Goal: Transaction & Acquisition: Subscribe to service/newsletter

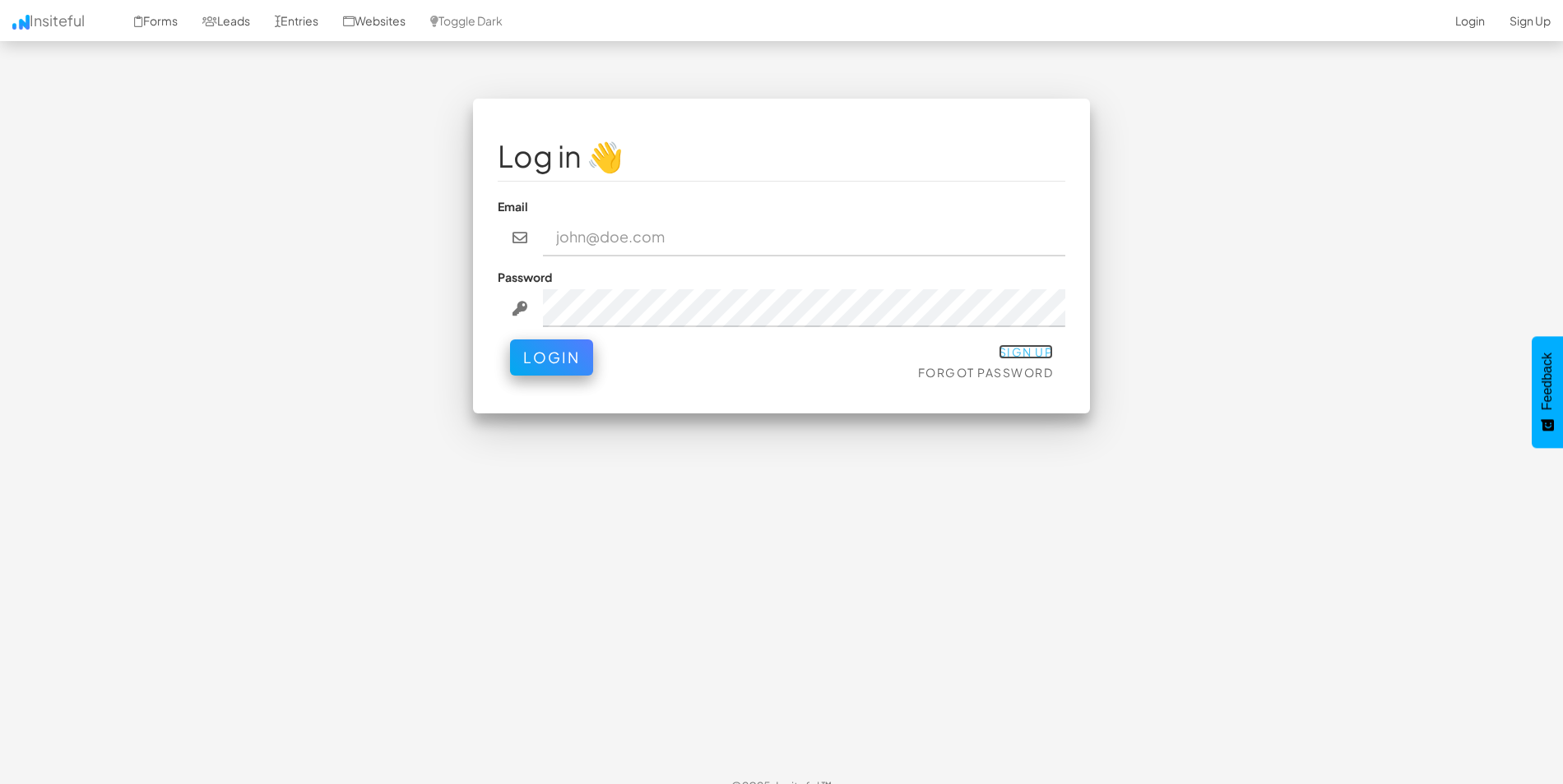
click at [1029, 352] on link "Sign Up" at bounding box center [1026, 352] width 55 height 15
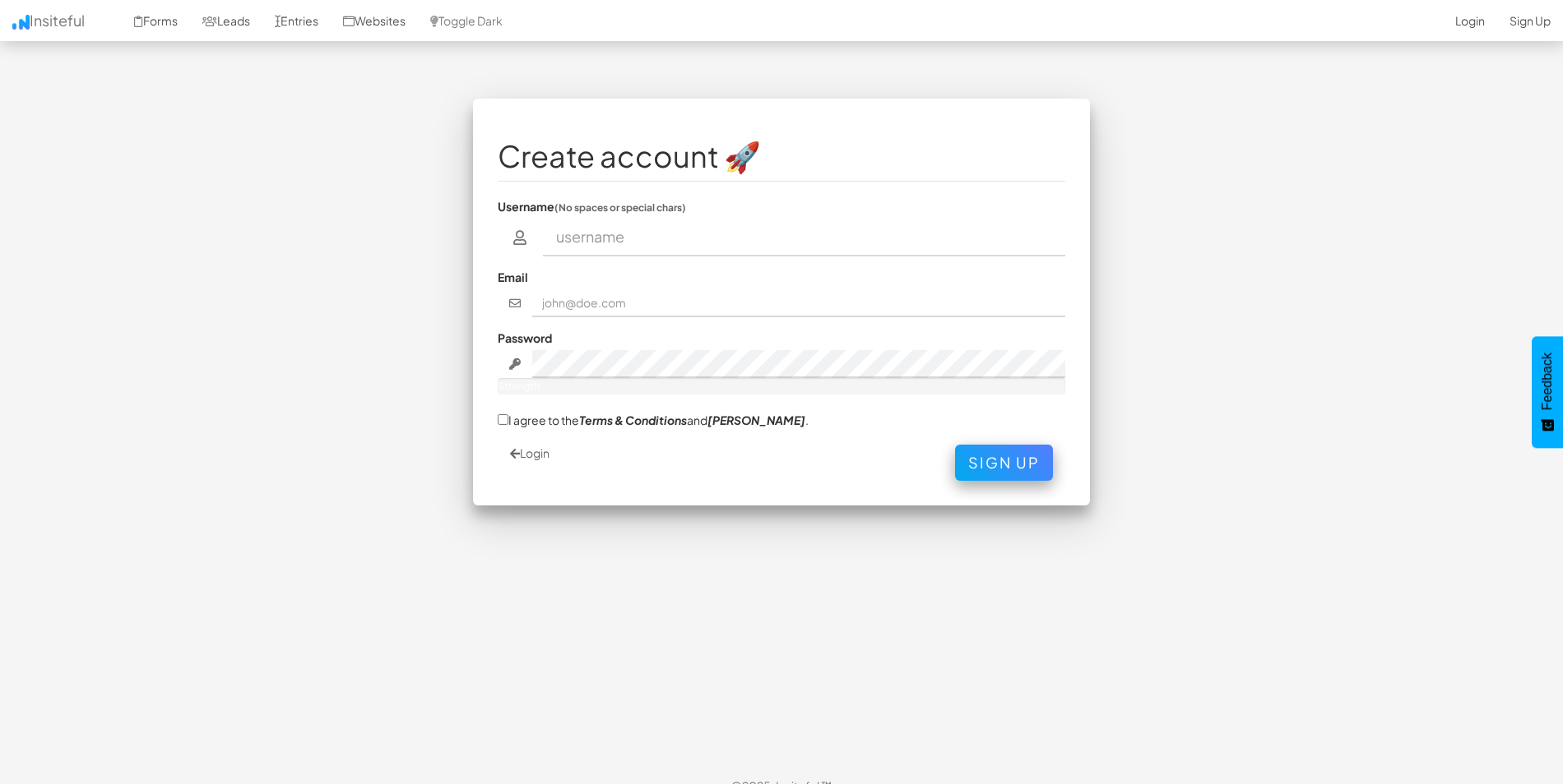
click at [677, 243] on input "text" at bounding box center [804, 237] width 523 height 37
type input "Gabriel"
drag, startPoint x: 662, startPoint y: 301, endPoint x: 505, endPoint y: 278, distance: 158.7
click at [507, 278] on div "Email design.gabber@gmail.com" at bounding box center [782, 293] width 568 height 49
type input "gabrieldevchairo@gmail.com"
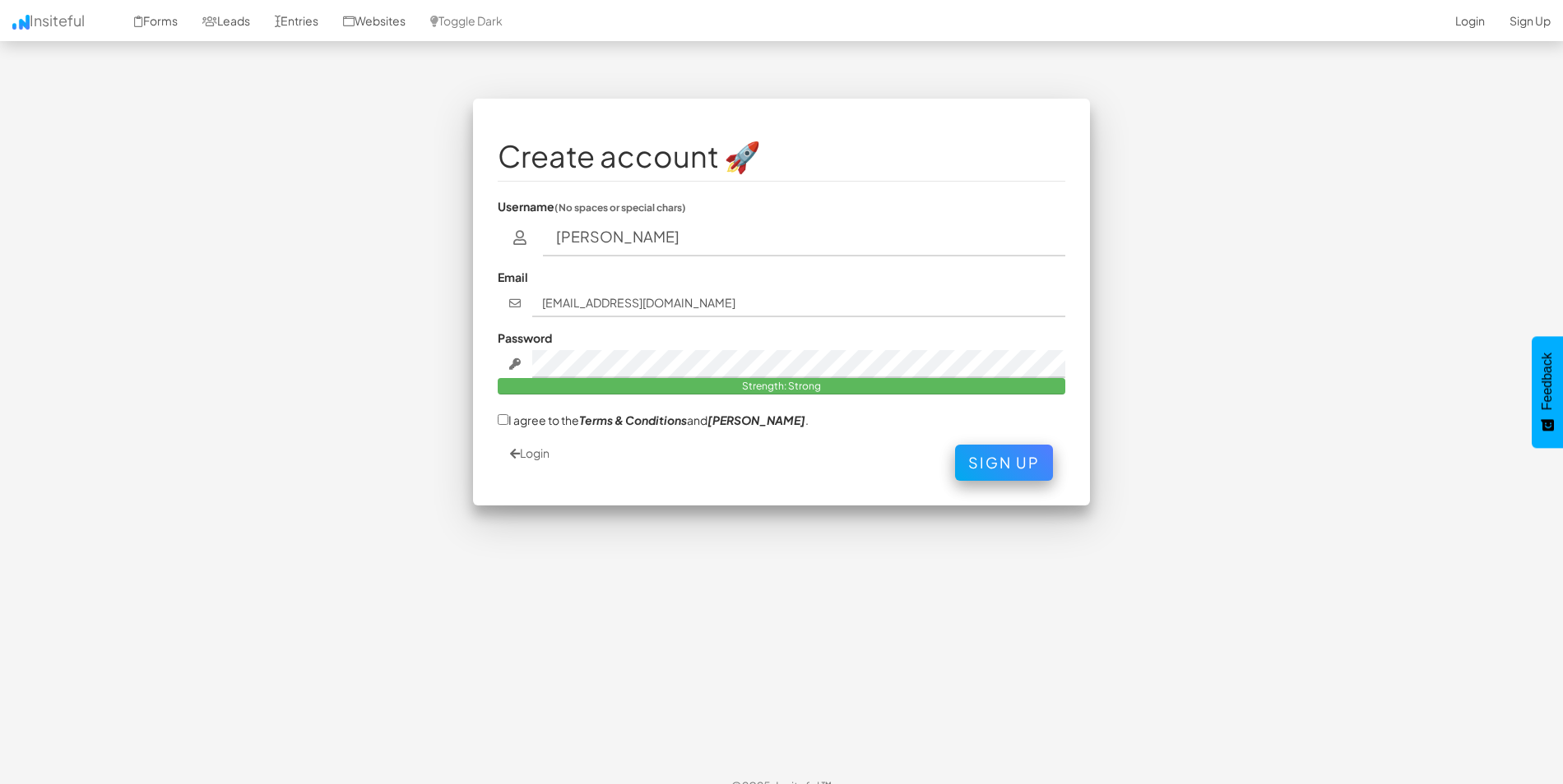
click at [528, 420] on label "I agree to the Terms & Conditions and EULA ." at bounding box center [653, 420] width 311 height 17
click at [508, 420] on input "I agree to the Terms & Conditions and EULA ." at bounding box center [502, 419] width 10 height 10
checkbox input "true"
click at [968, 450] on button "Sign Up" at bounding box center [1004, 458] width 97 height 37
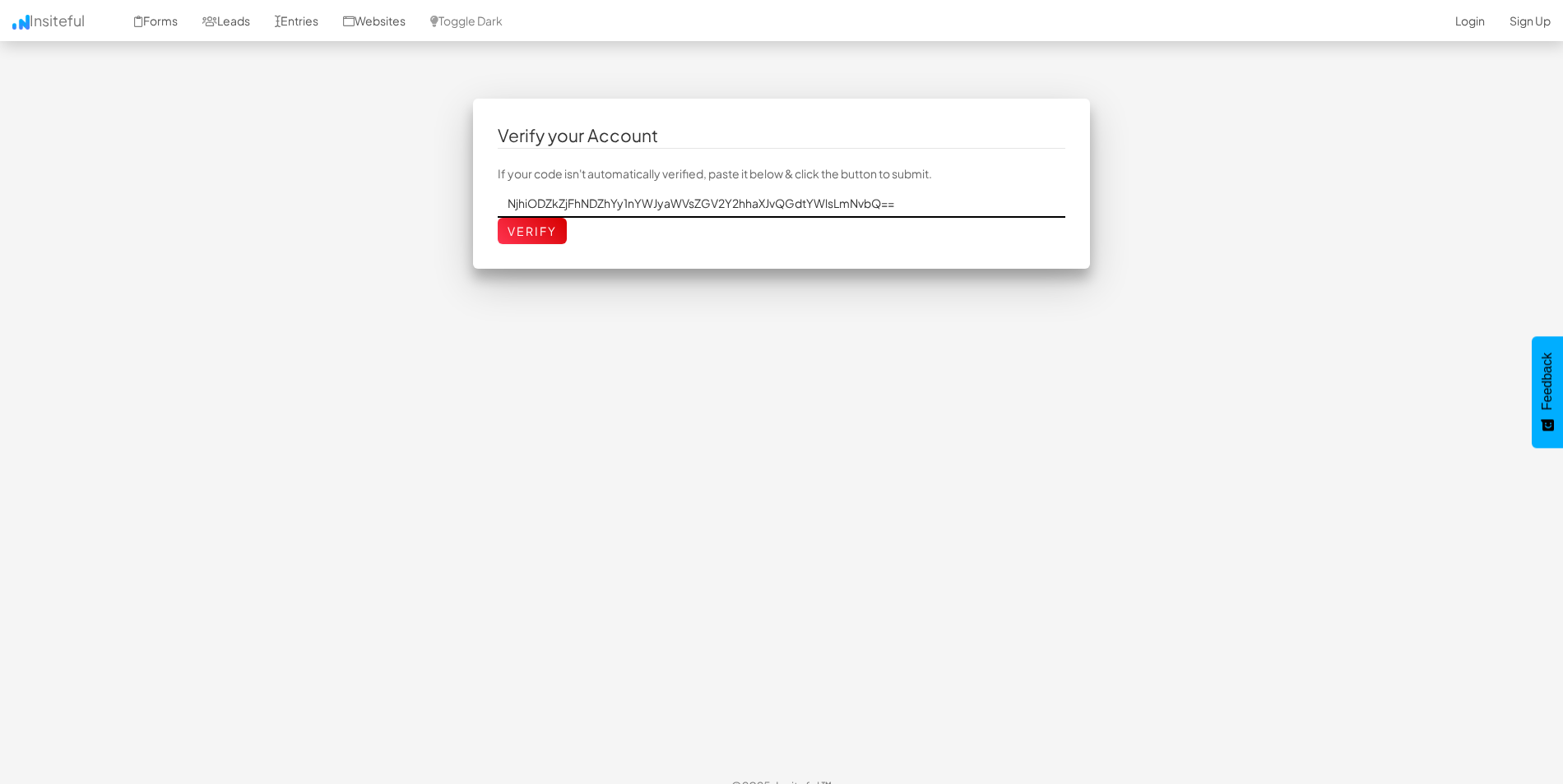
click at [616, 201] on input "NjhiODZkZjFhNDZhYy1nYWJyaWVsZGV2Y2hhaXJvQGdtYWlsLmNvbQ==" at bounding box center [782, 204] width 568 height 28
click at [548, 226] on input "Verify" at bounding box center [532, 231] width 69 height 26
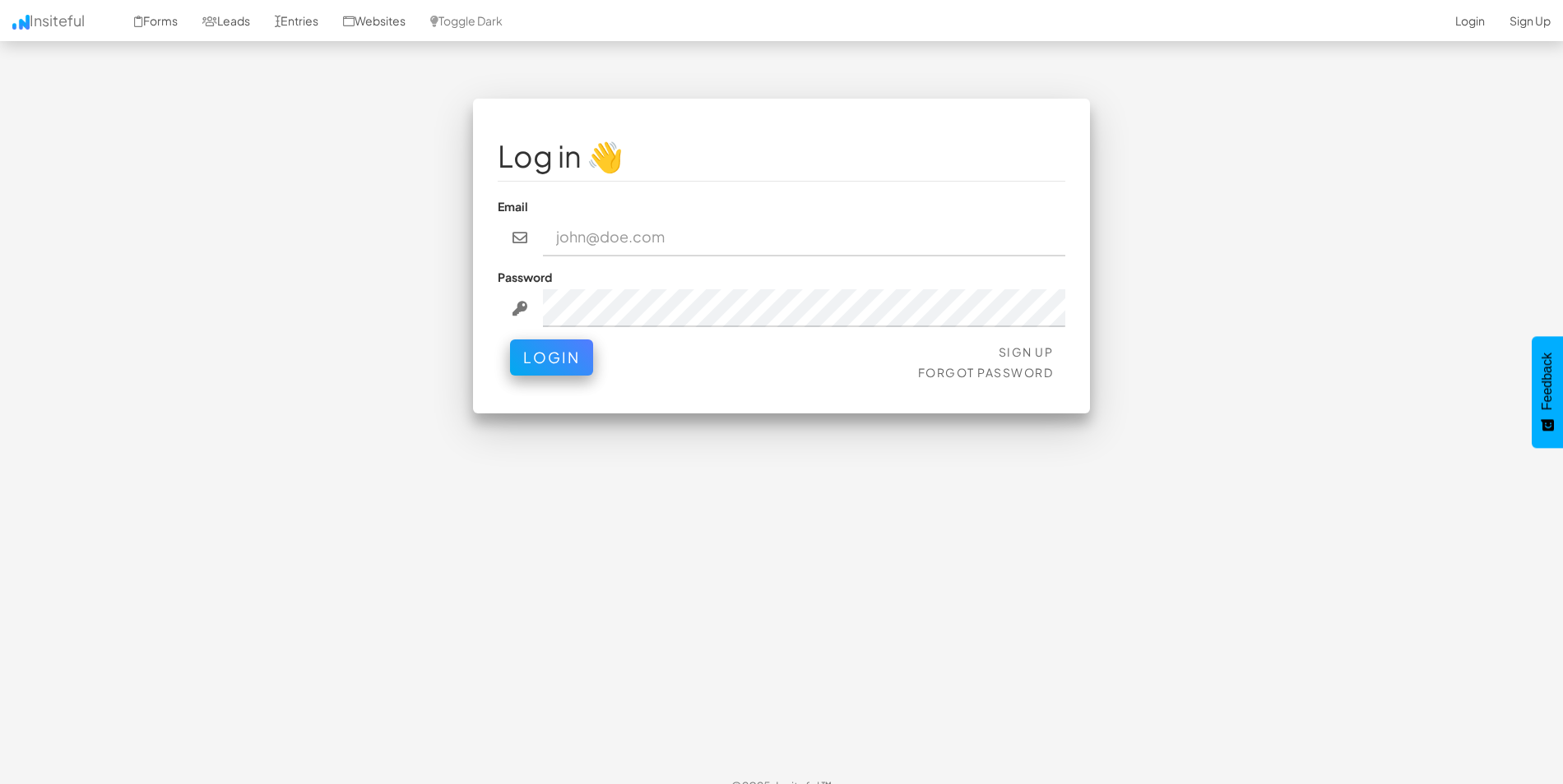
click at [607, 241] on input "email" at bounding box center [804, 237] width 523 height 37
type input "[EMAIL_ADDRESS][DOMAIN_NAME]"
click at [675, 284] on div "Password" at bounding box center [782, 298] width 568 height 58
click at [675, 287] on div "Password" at bounding box center [782, 298] width 568 height 58
click at [582, 366] on button "Login" at bounding box center [551, 353] width 83 height 37
